Goal: Transaction & Acquisition: Purchase product/service

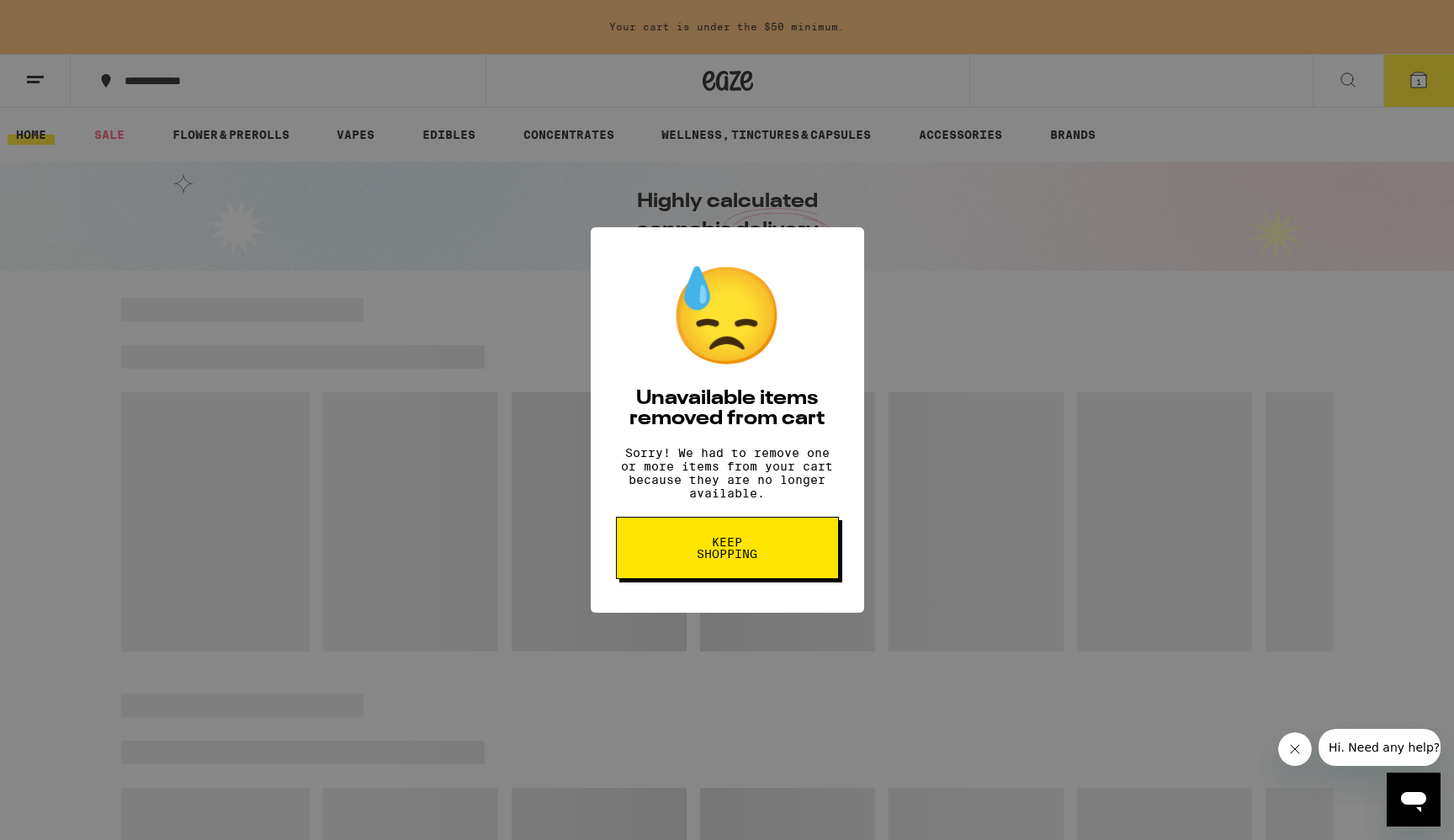
click at [707, 537] on button "Keep Shopping" at bounding box center [727, 547] width 223 height 62
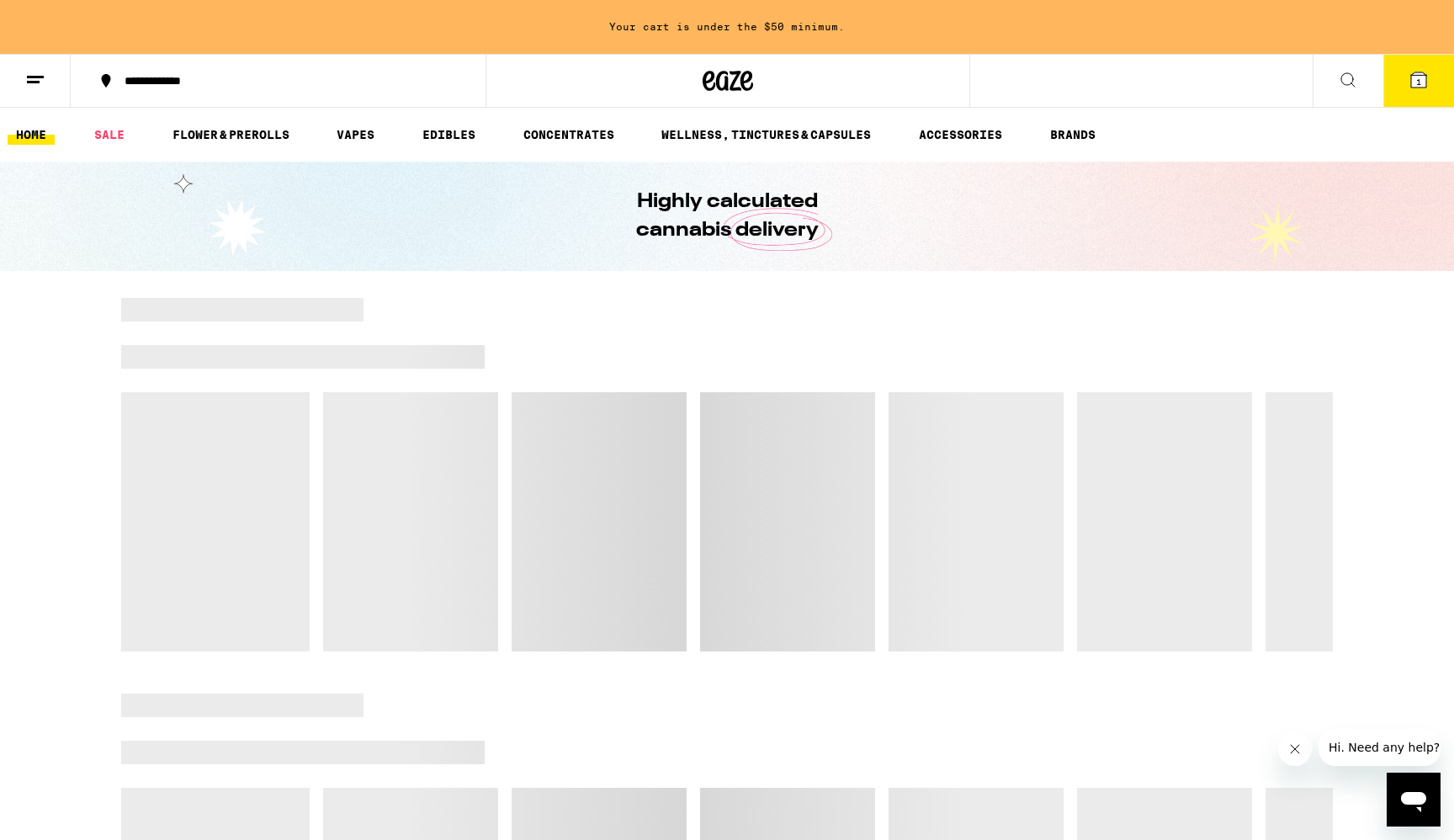
click at [1349, 81] on icon at bounding box center [1348, 80] width 20 height 20
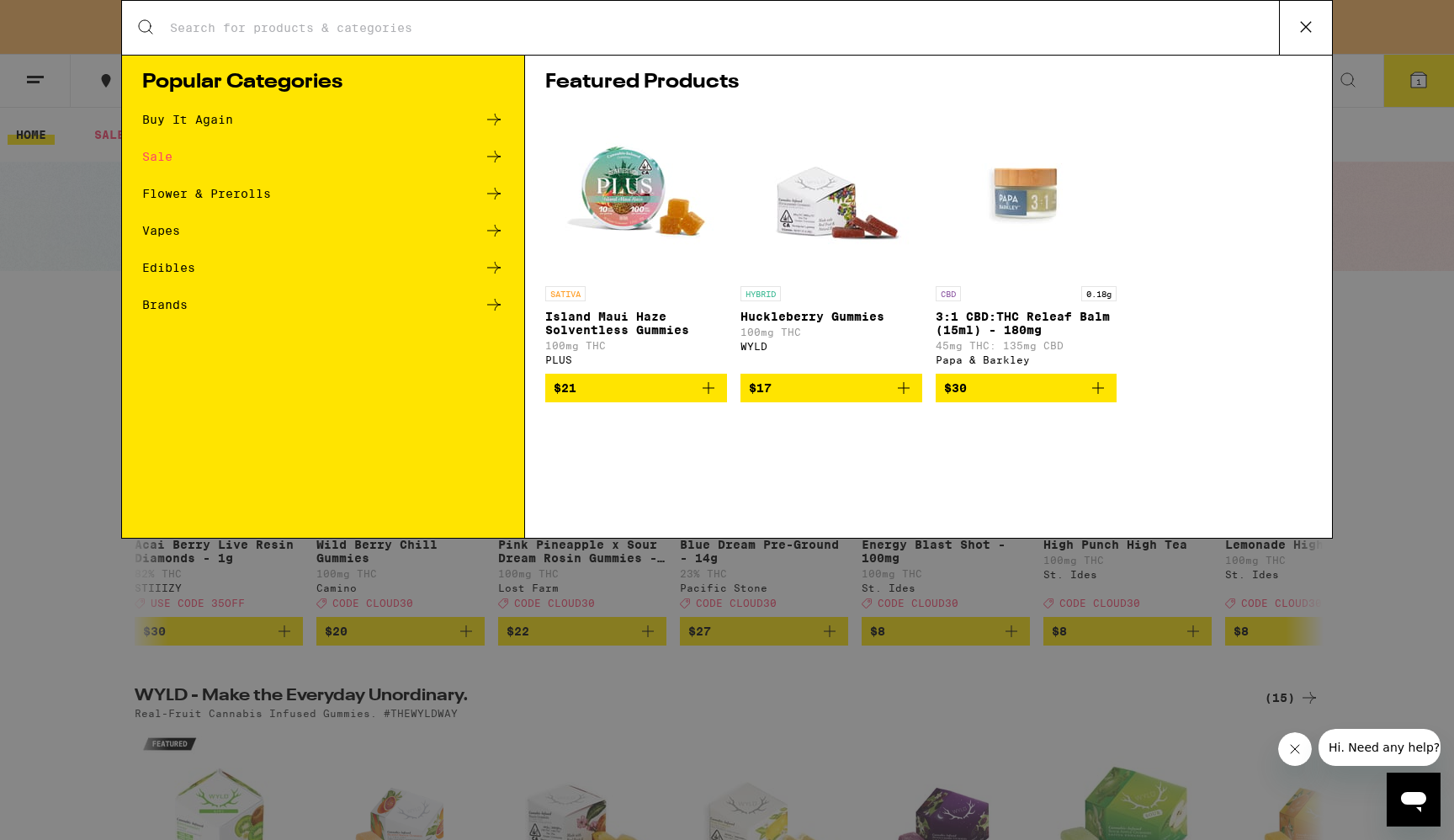
type input "u"
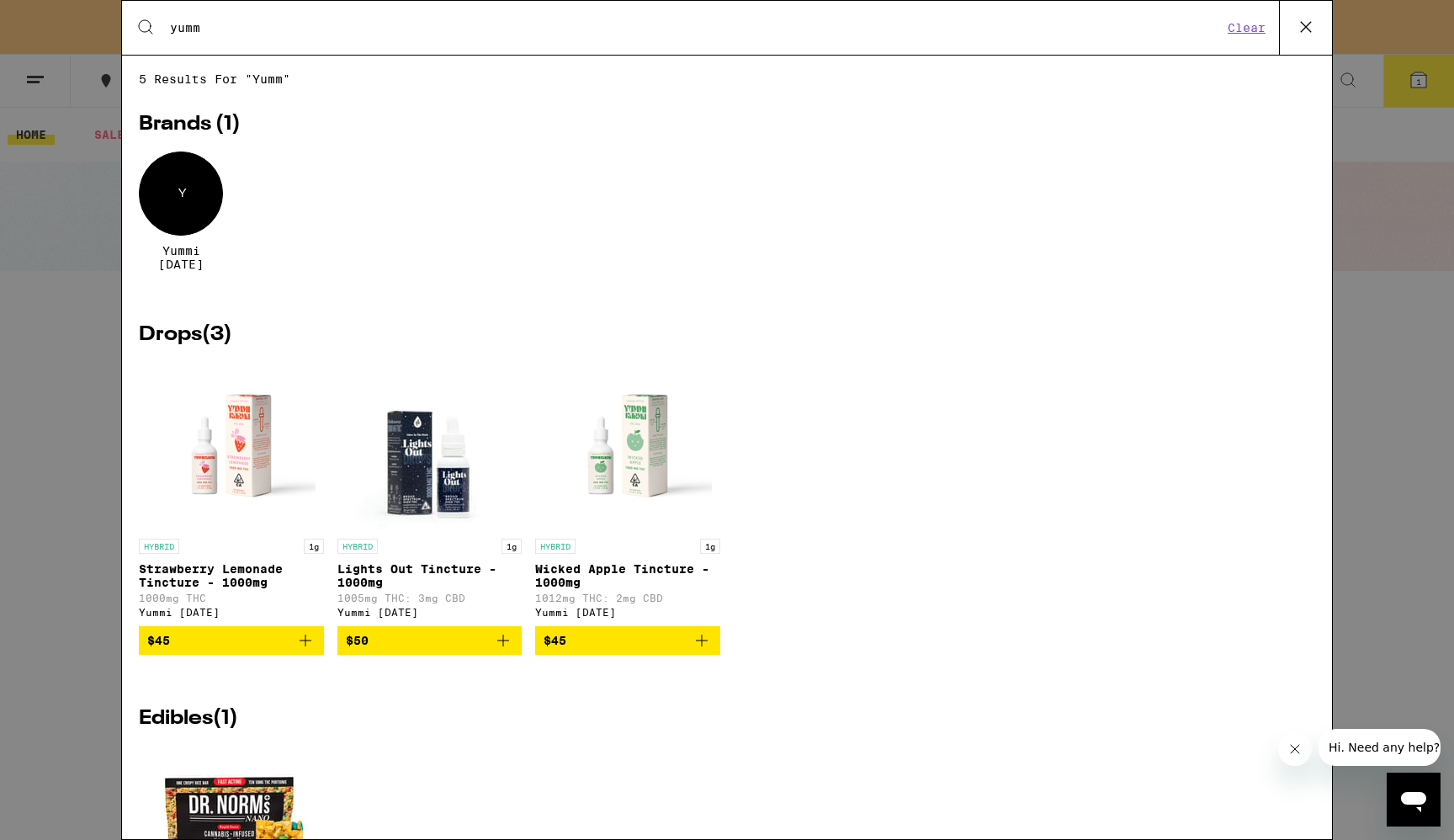
type input "yumm"
click at [503, 642] on icon "Add to bag" at bounding box center [503, 640] width 12 height 12
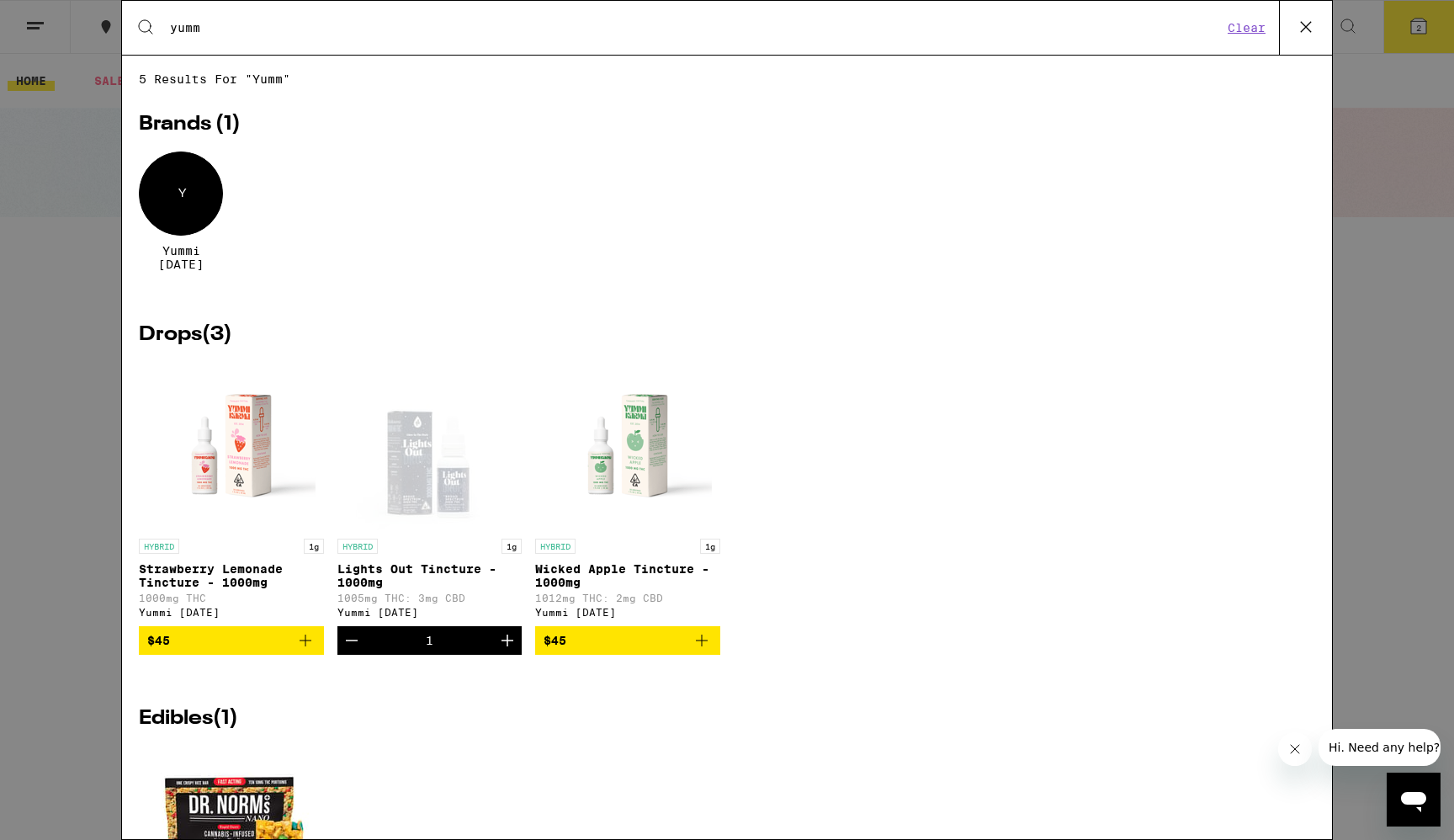
click at [503, 642] on icon "Increment" at bounding box center [508, 640] width 20 height 20
click at [1301, 31] on icon at bounding box center [1306, 27] width 25 height 25
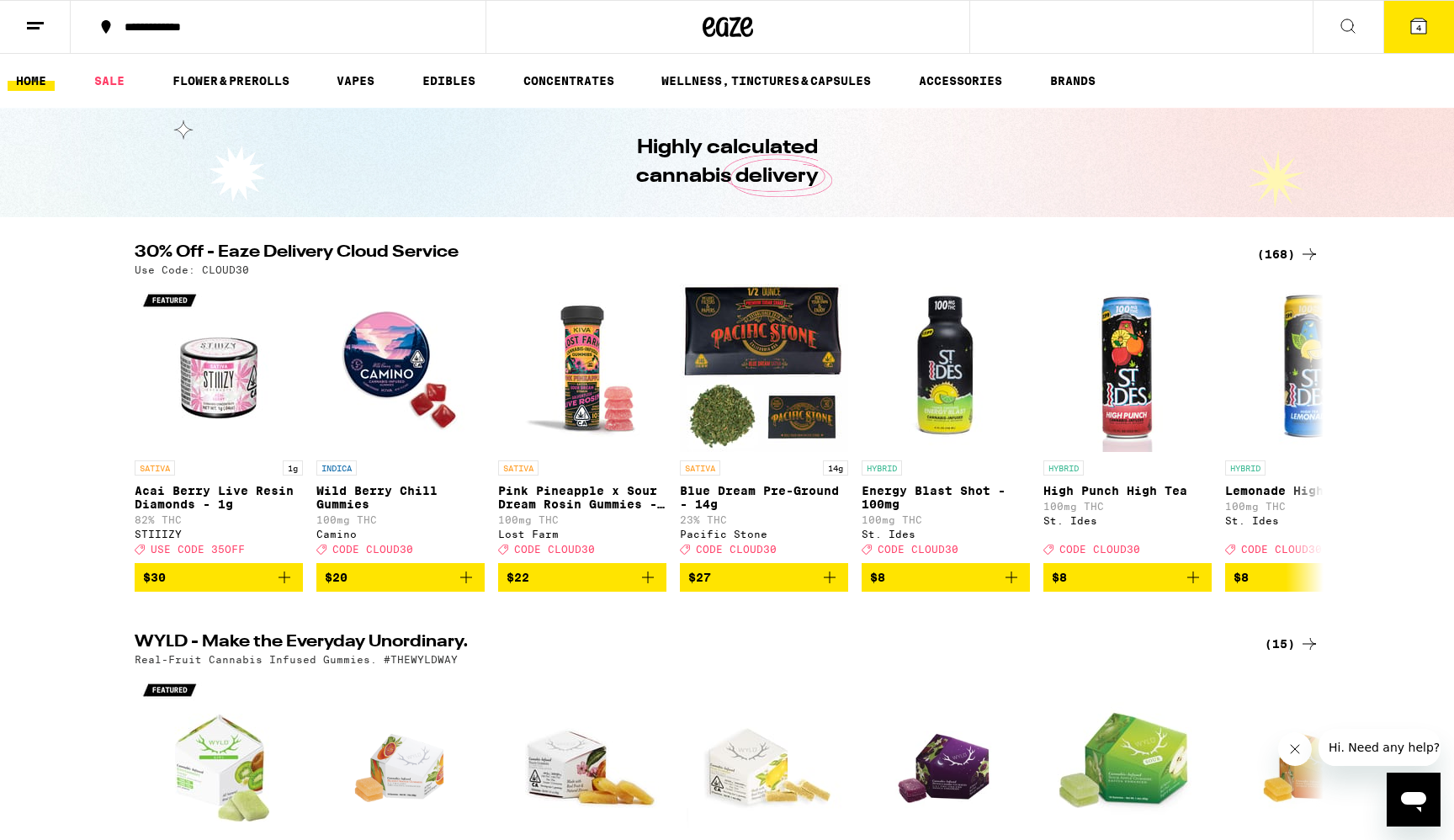
click at [1426, 16] on icon at bounding box center [1419, 26] width 20 height 20
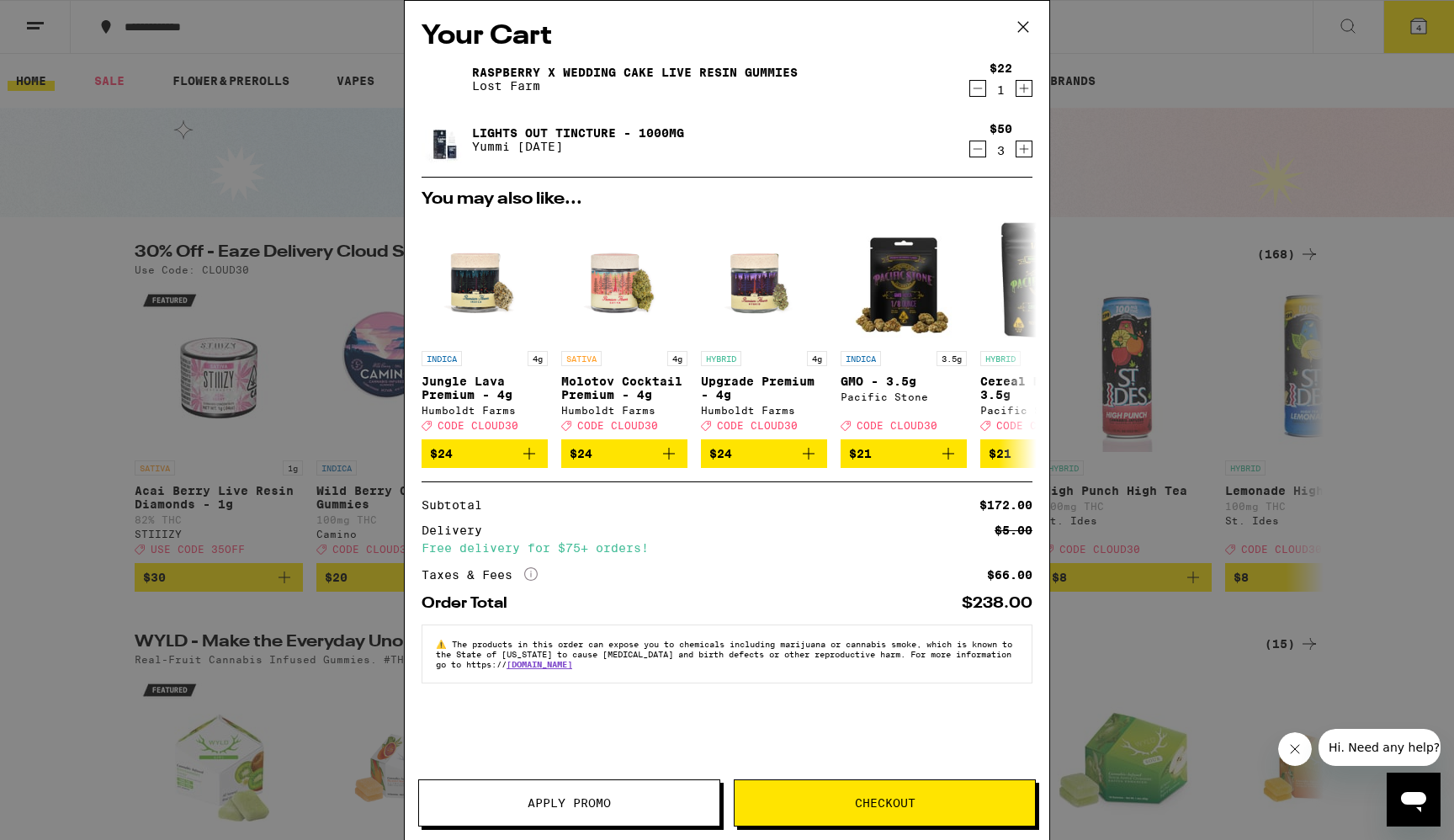
click at [981, 84] on icon "Decrement" at bounding box center [978, 88] width 15 height 20
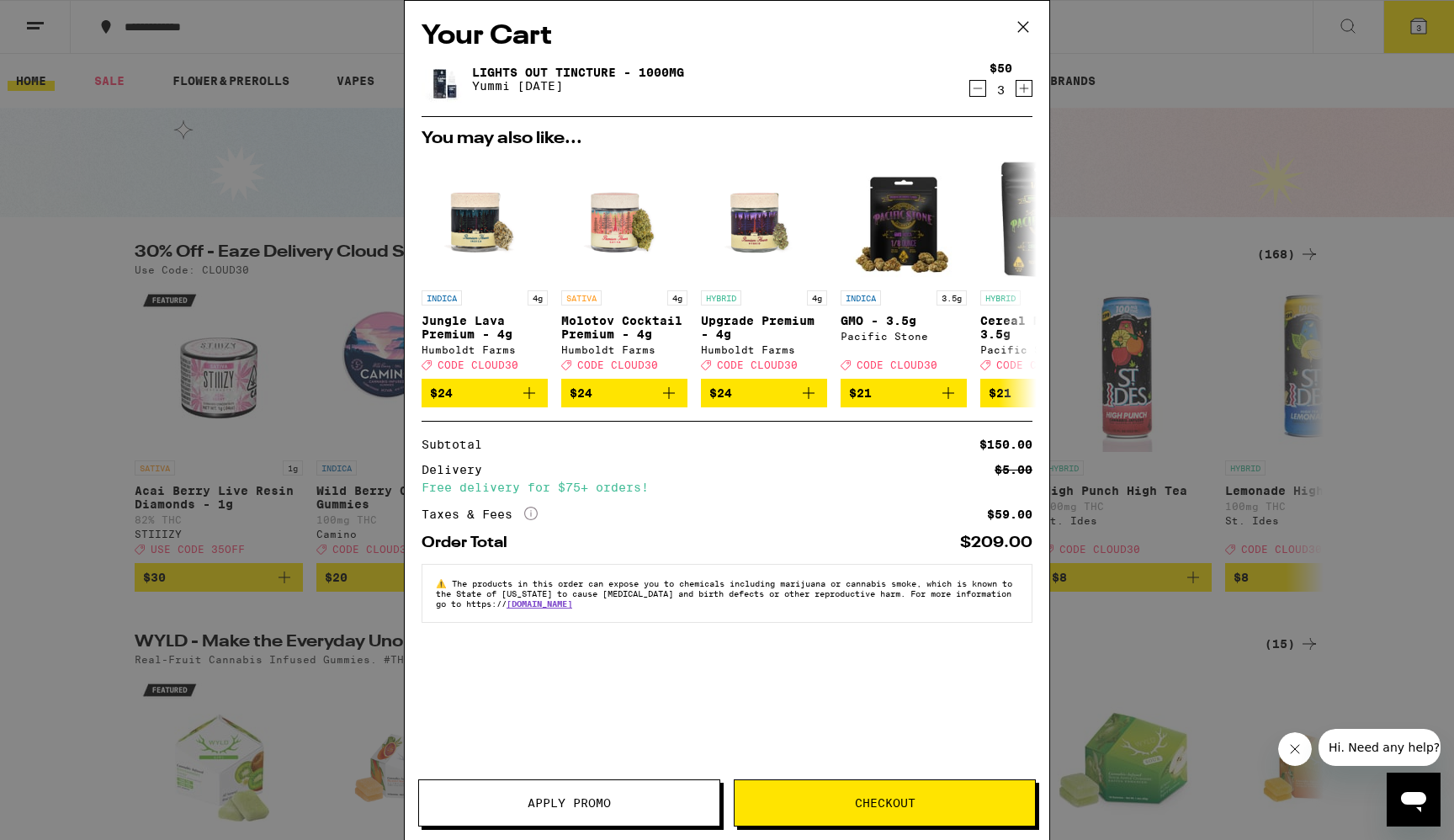
click at [1028, 28] on icon at bounding box center [1024, 27] width 25 height 25
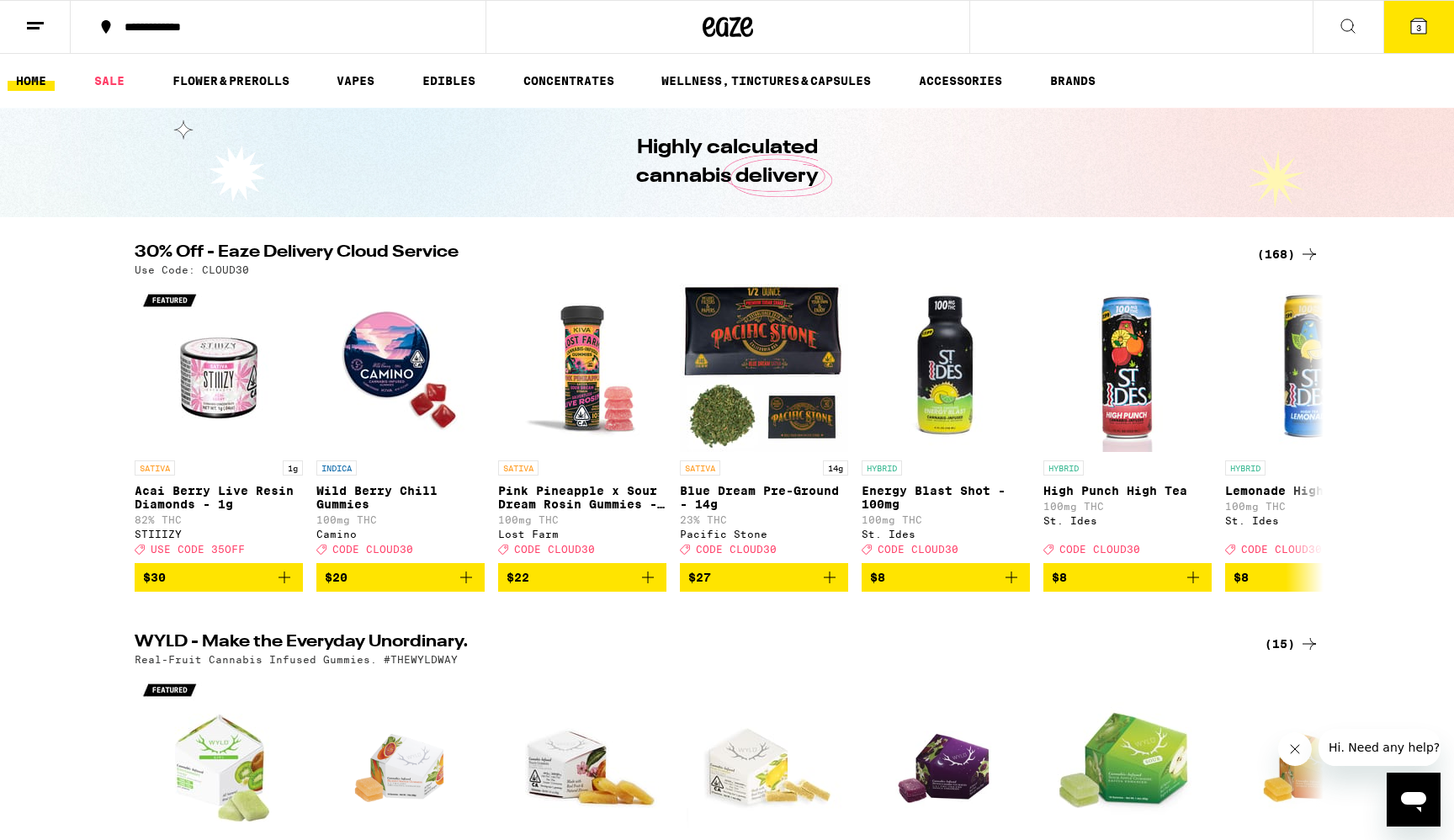
click at [1414, 20] on icon at bounding box center [1419, 26] width 15 height 15
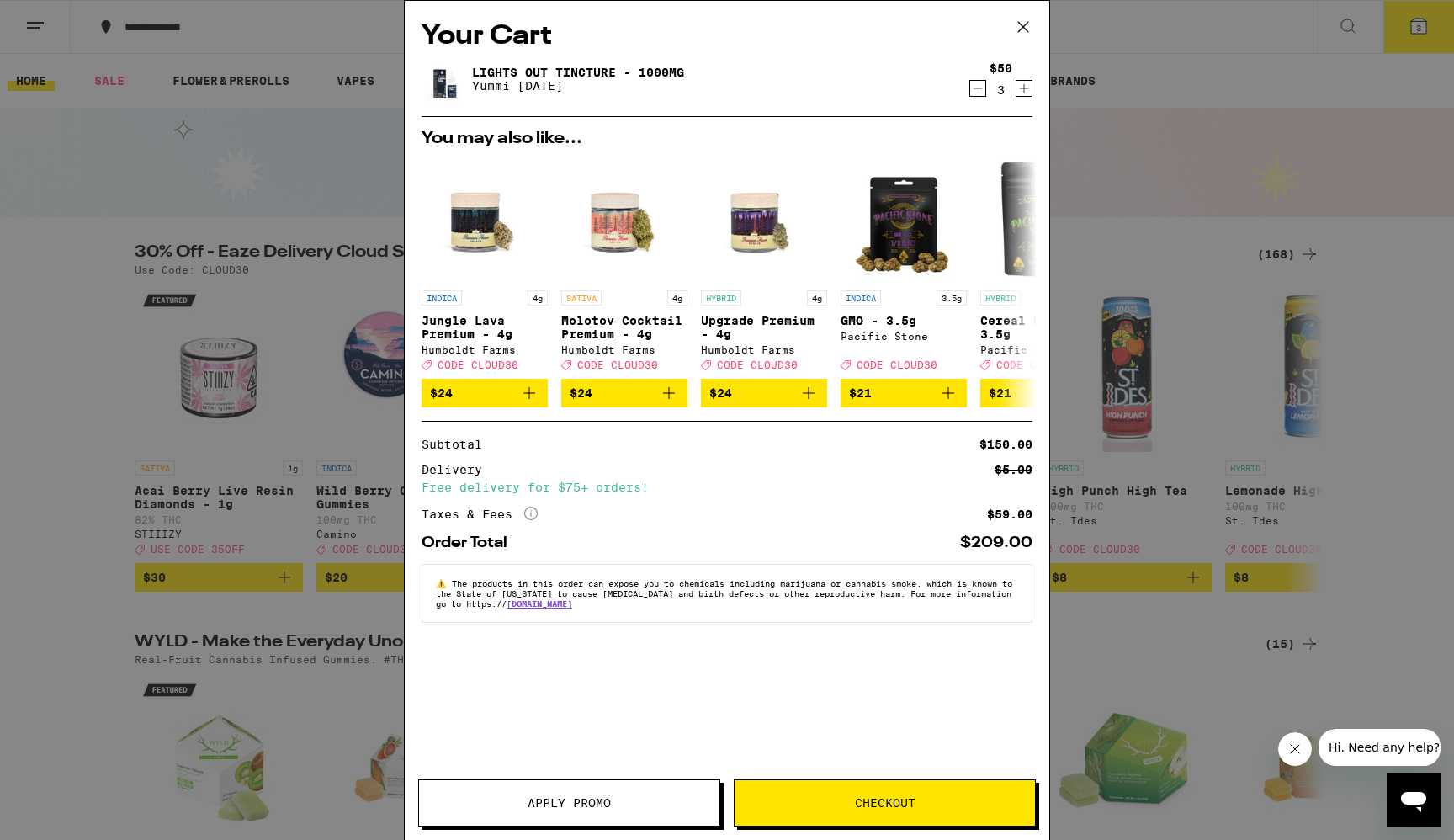
click at [799, 799] on span "Checkout" at bounding box center [885, 802] width 301 height 12
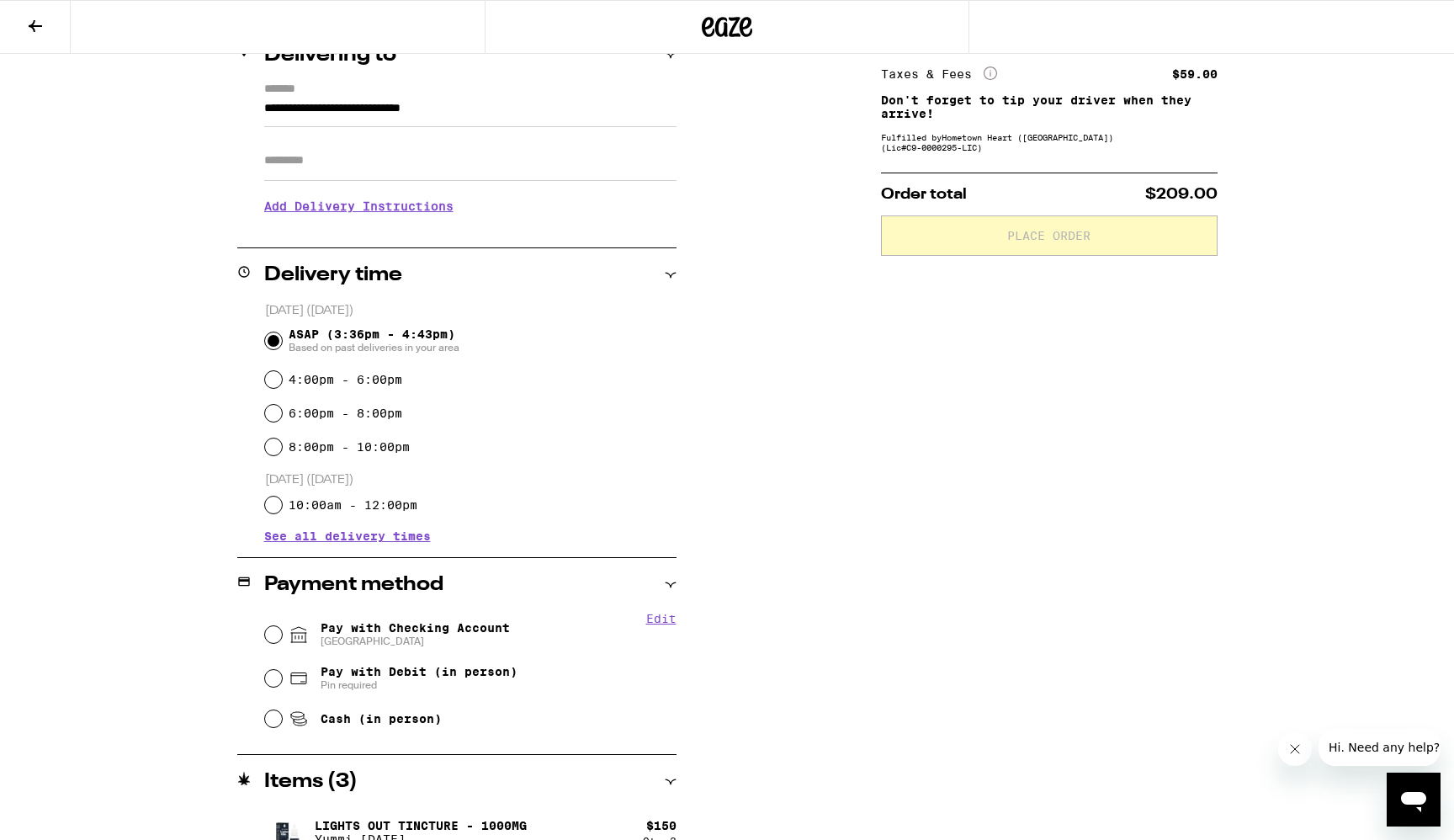
scroll to position [252, 0]
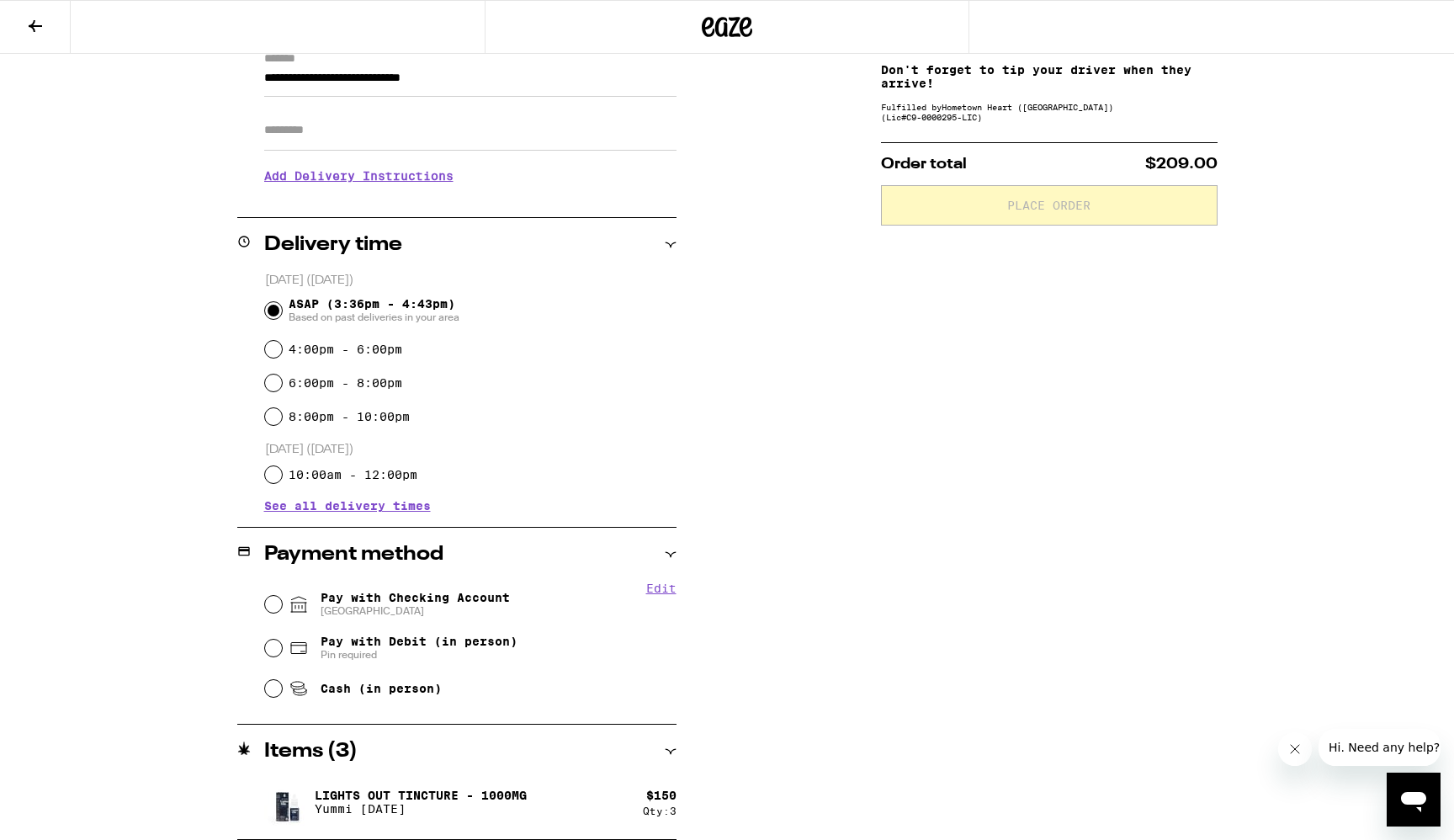
click at [422, 596] on span "Pay with Checking Account CHASE COLLEGE" at bounding box center [415, 604] width 189 height 27
click at [282, 596] on input "Pay with Checking Account CHASE COLLEGE" at bounding box center [273, 604] width 17 height 17
radio input "true"
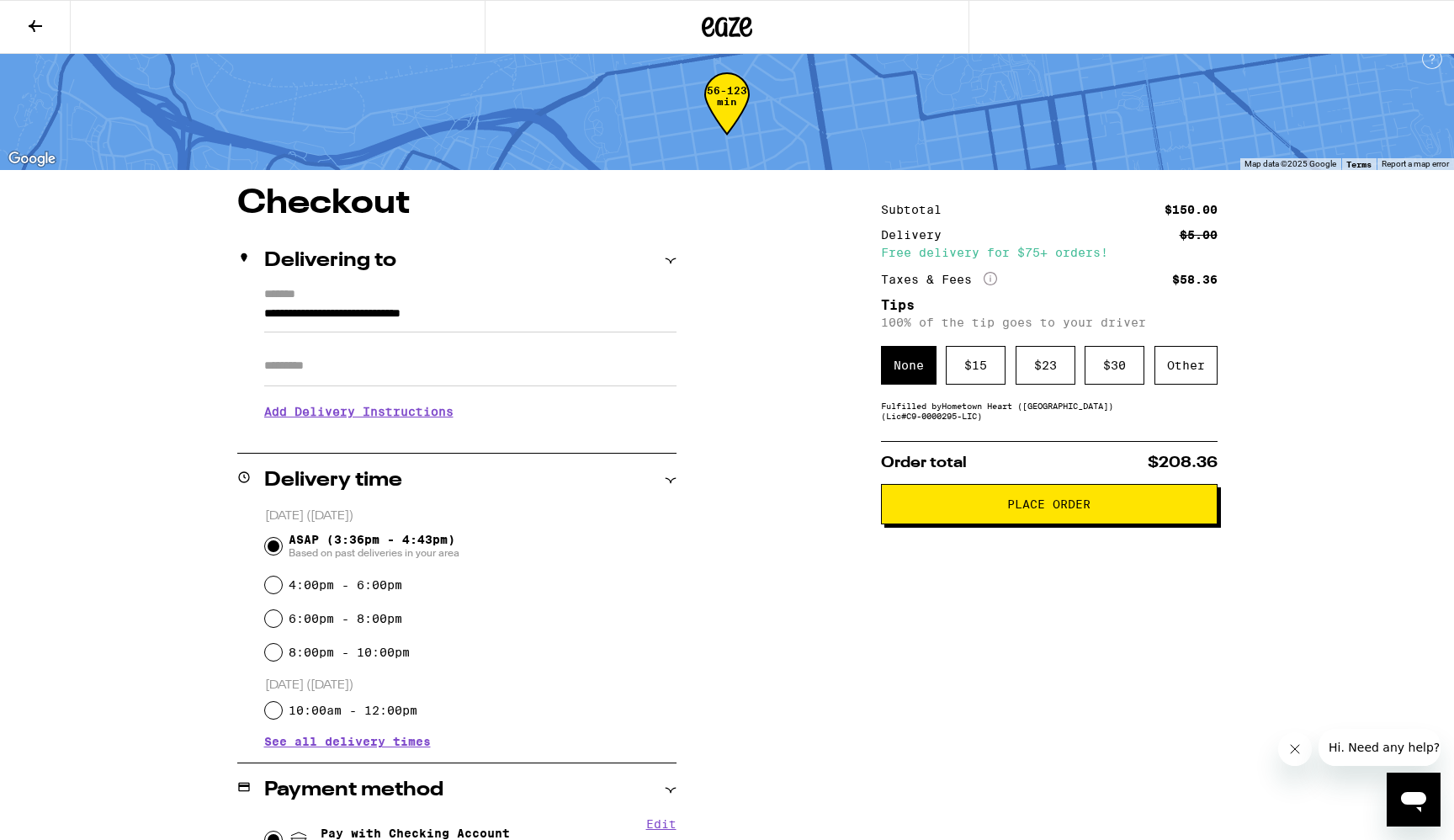
scroll to position [16, 0]
click at [1199, 371] on div "Other" at bounding box center [1187, 366] width 63 height 39
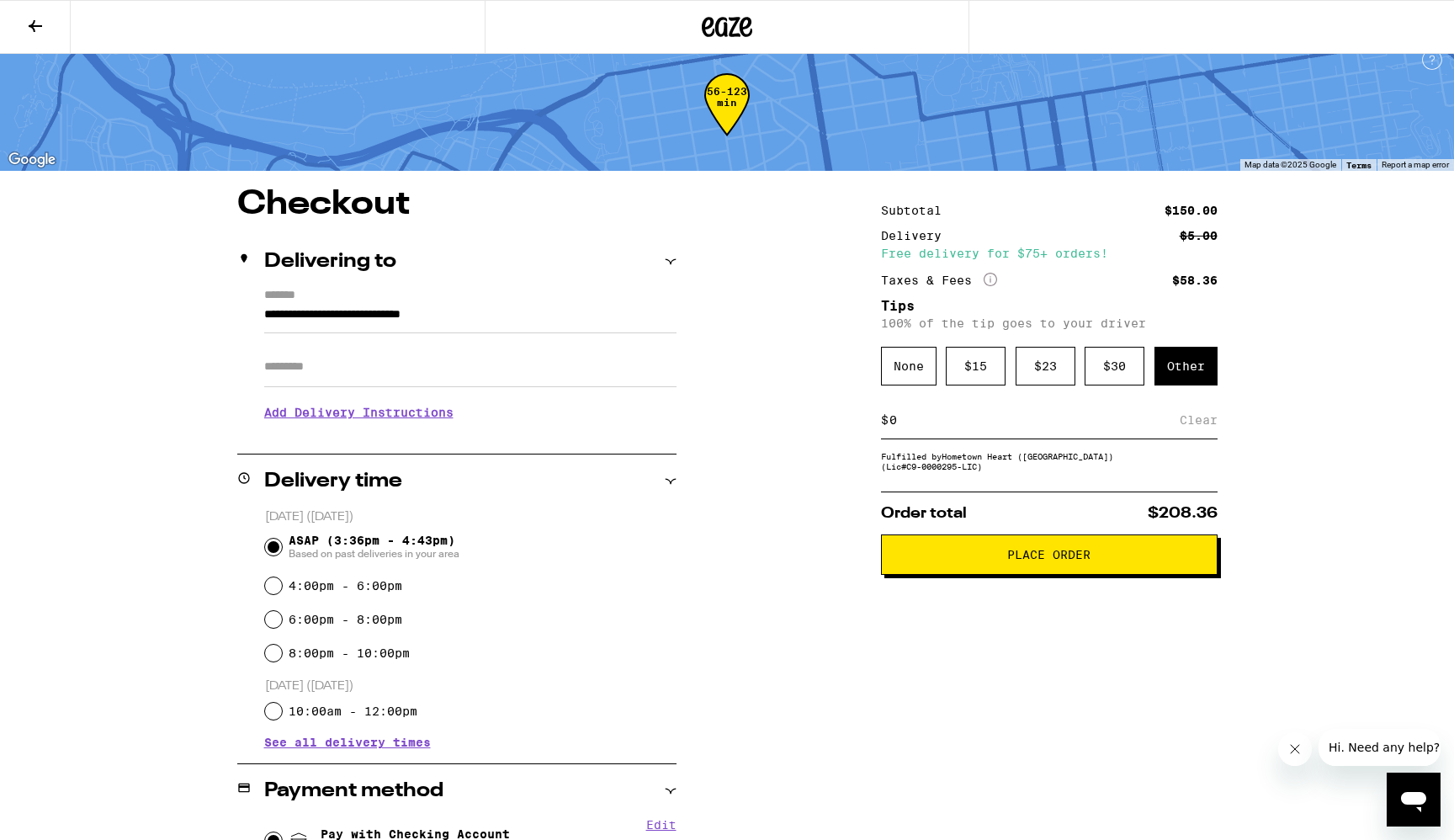
type input "1"
type input "2"
click at [1313, 485] on div "**********" at bounding box center [727, 659] width 1212 height 944
click at [1102, 561] on span "Place Order" at bounding box center [1050, 555] width 308 height 12
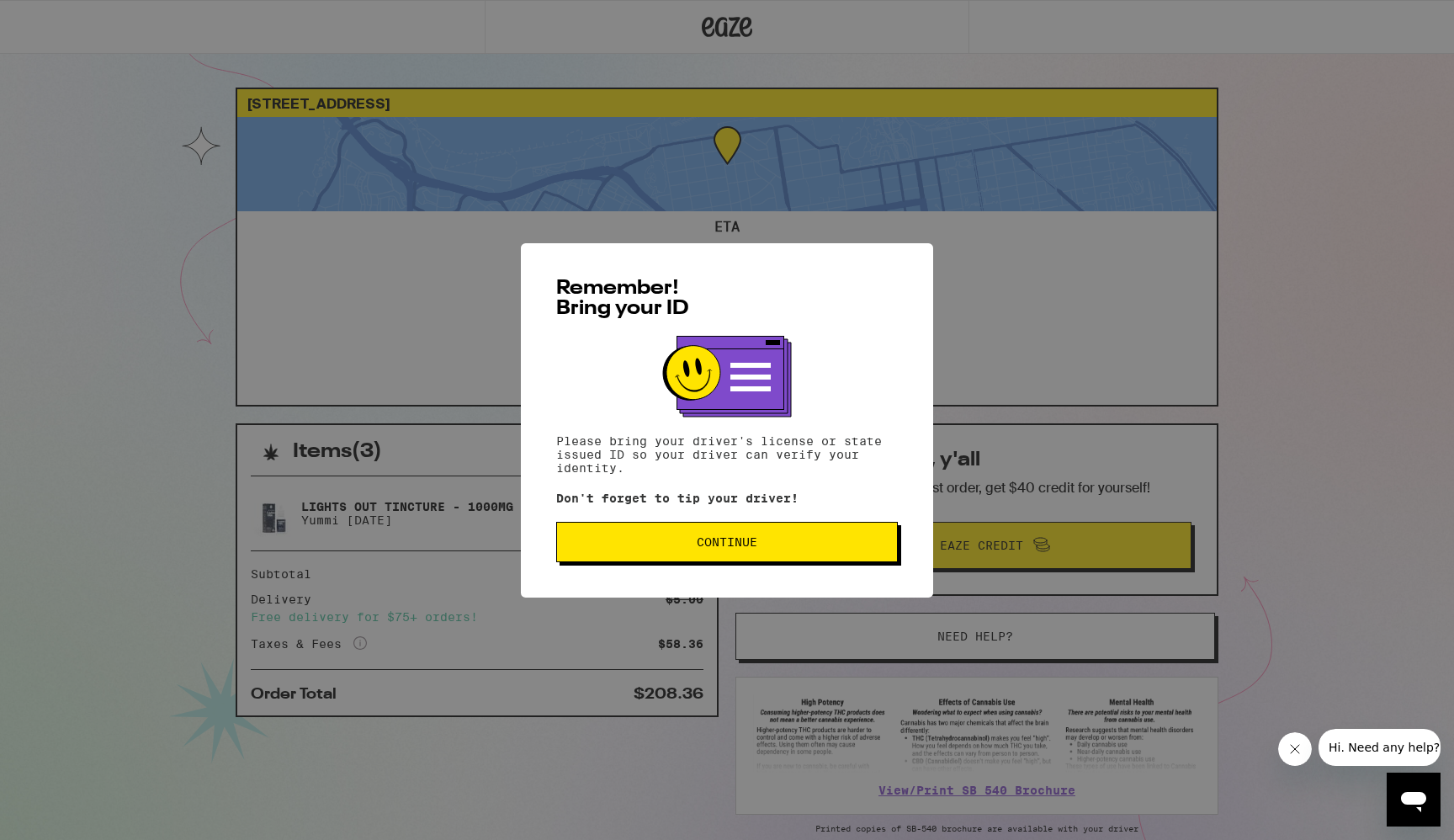
click at [678, 545] on span "Continue" at bounding box center [727, 542] width 313 height 12
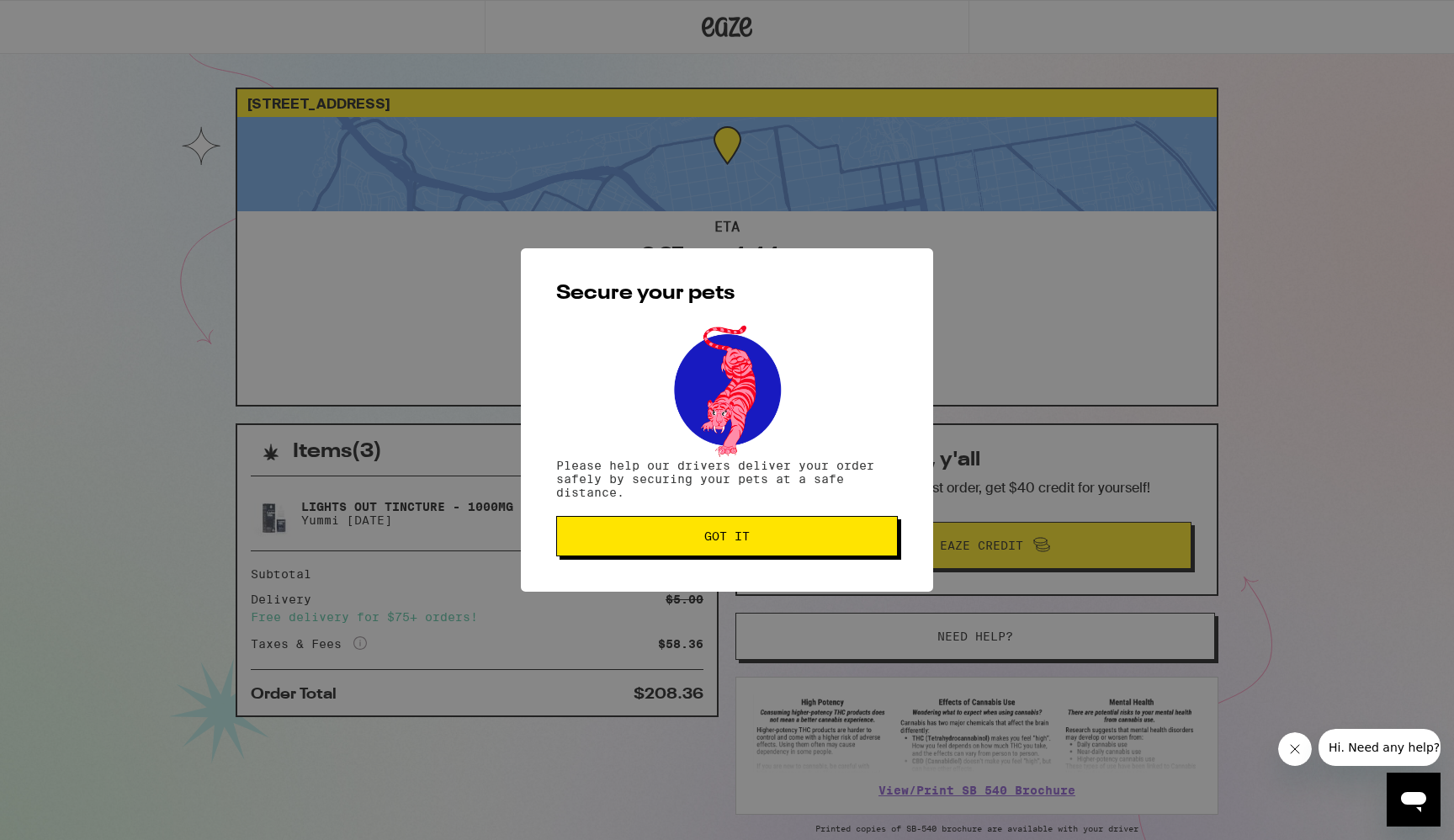
click at [678, 542] on span "Got it" at bounding box center [727, 536] width 313 height 12
